Goal: Task Accomplishment & Management: Use online tool/utility

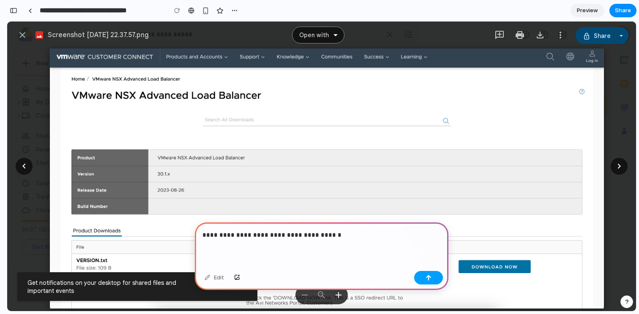
click at [429, 279] on div "button" at bounding box center [428, 278] width 6 height 6
